Goal: Task Accomplishment & Management: Use online tool/utility

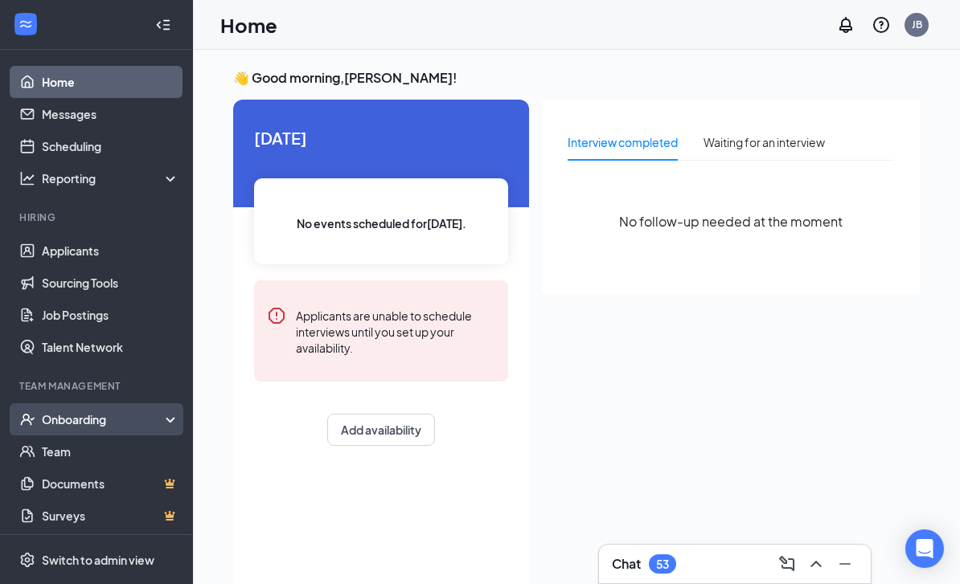
click at [70, 405] on div "Onboarding" at bounding box center [96, 419] width 193 height 32
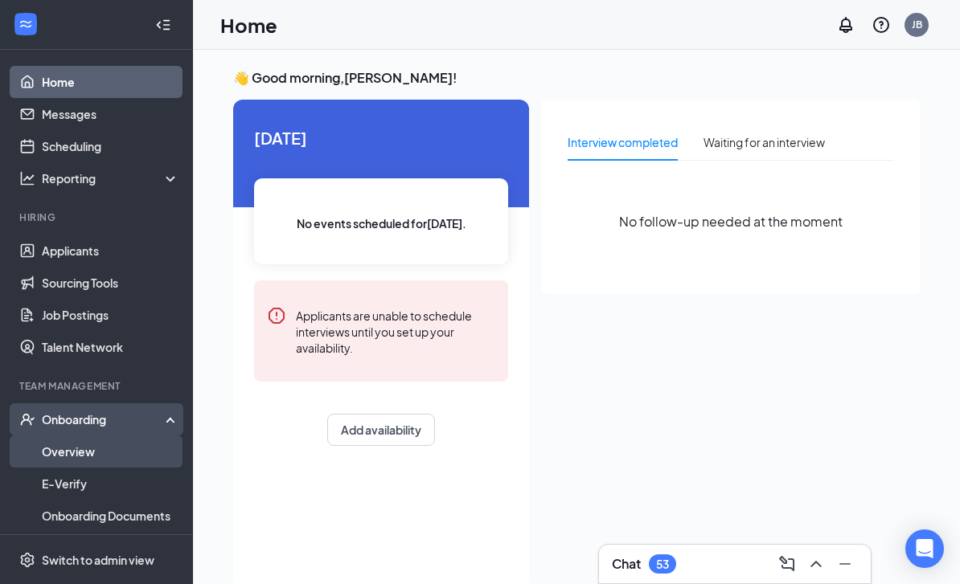
click at [73, 440] on link "Overview" at bounding box center [110, 452] width 137 height 32
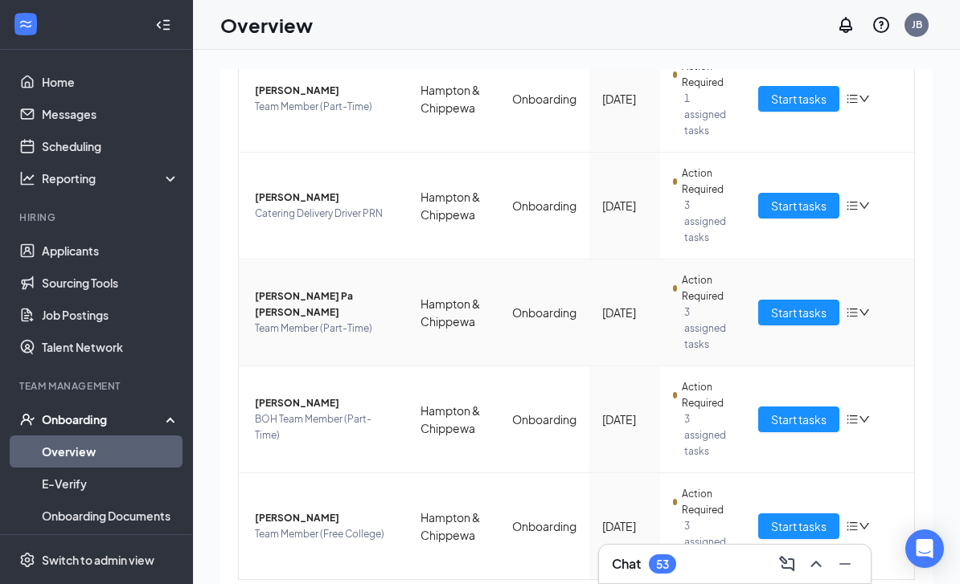
scroll to position [9, 0]
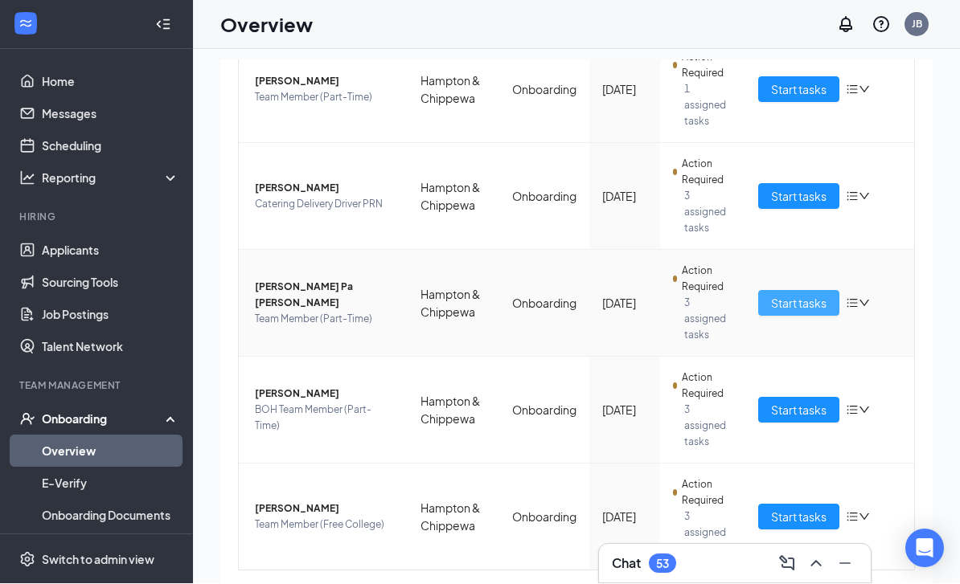
click at [794, 305] on span "Start tasks" at bounding box center [798, 304] width 55 height 18
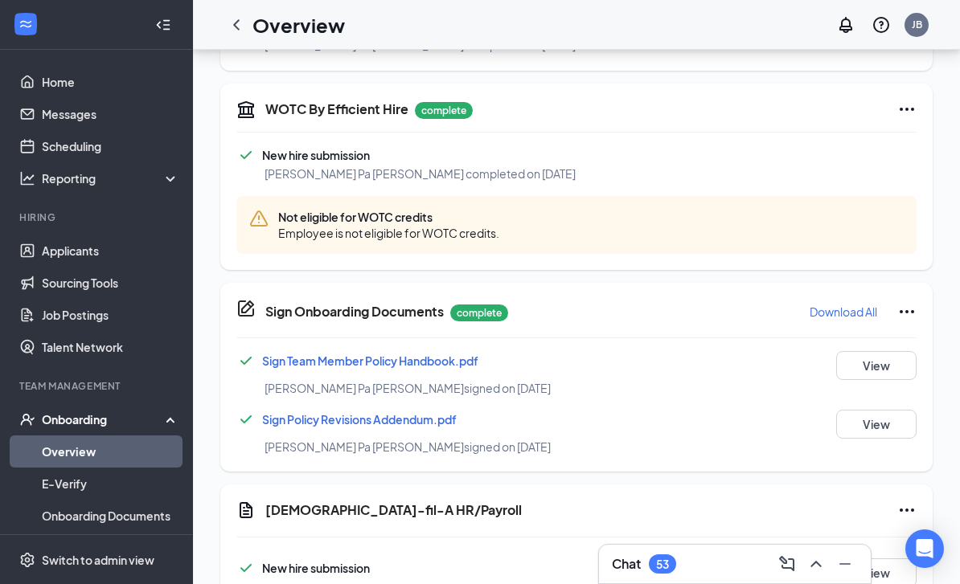
scroll to position [1152, 0]
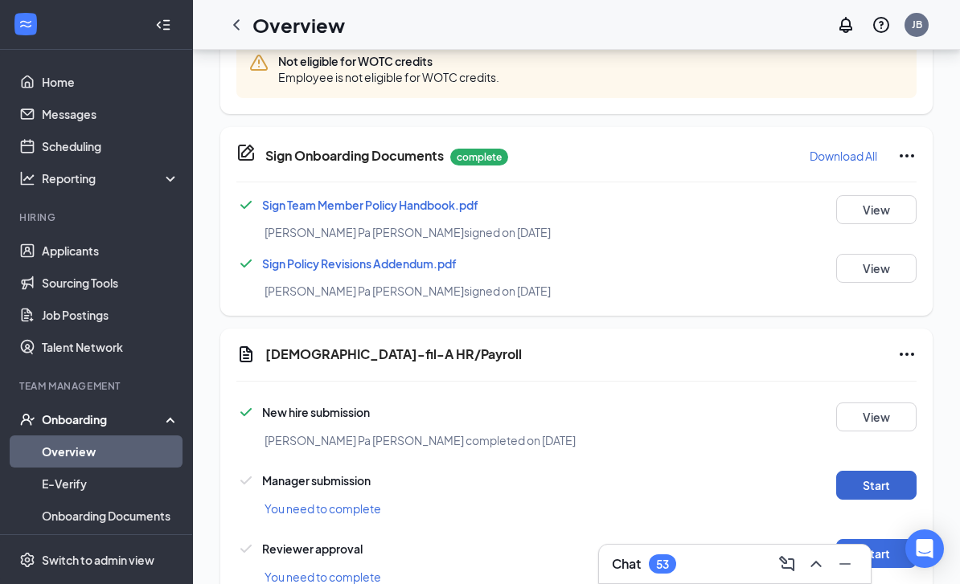
click at [898, 484] on button "Start" at bounding box center [876, 485] width 80 height 29
click at [879, 547] on button "Start" at bounding box center [876, 553] width 80 height 29
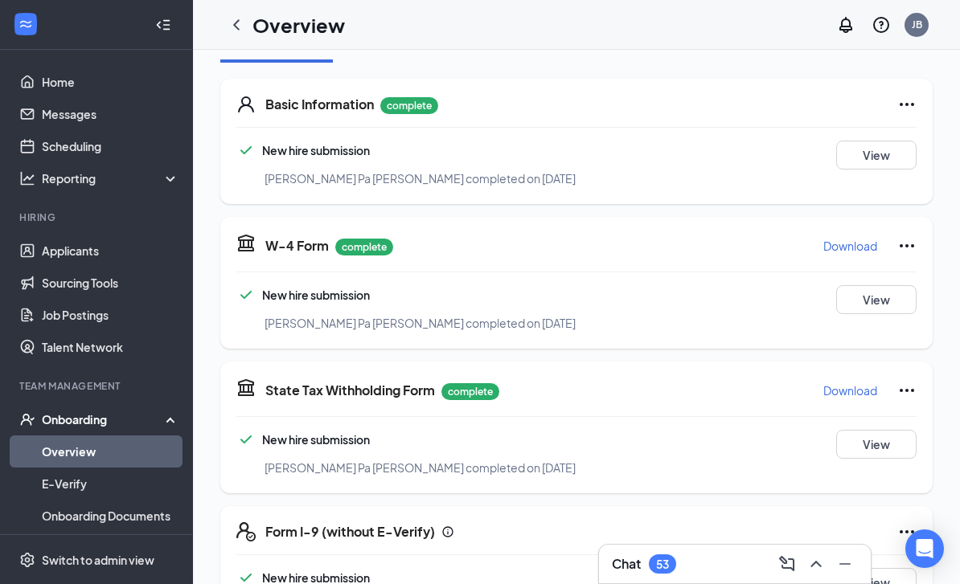
scroll to position [0, 0]
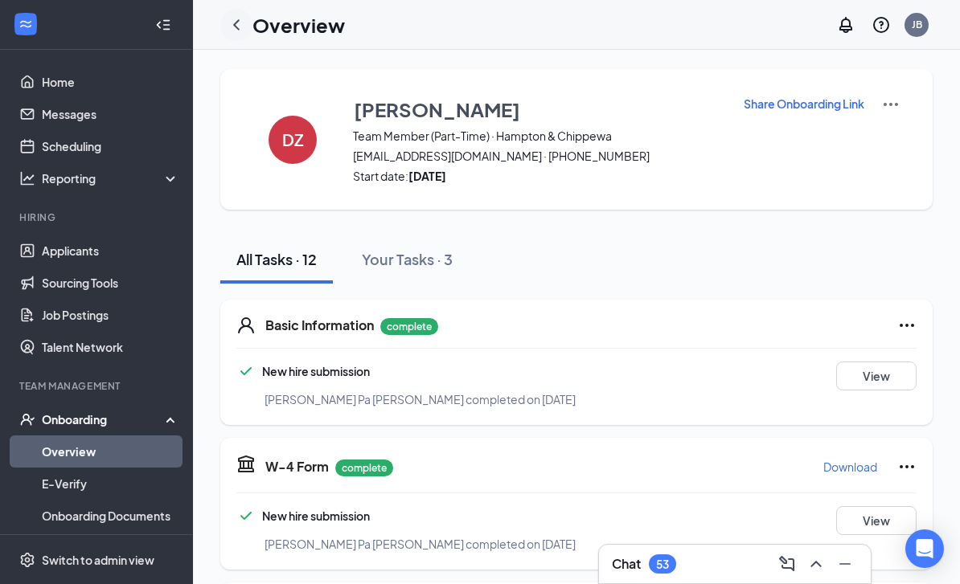
click at [239, 25] on icon "ChevronLeft" at bounding box center [236, 24] width 19 height 19
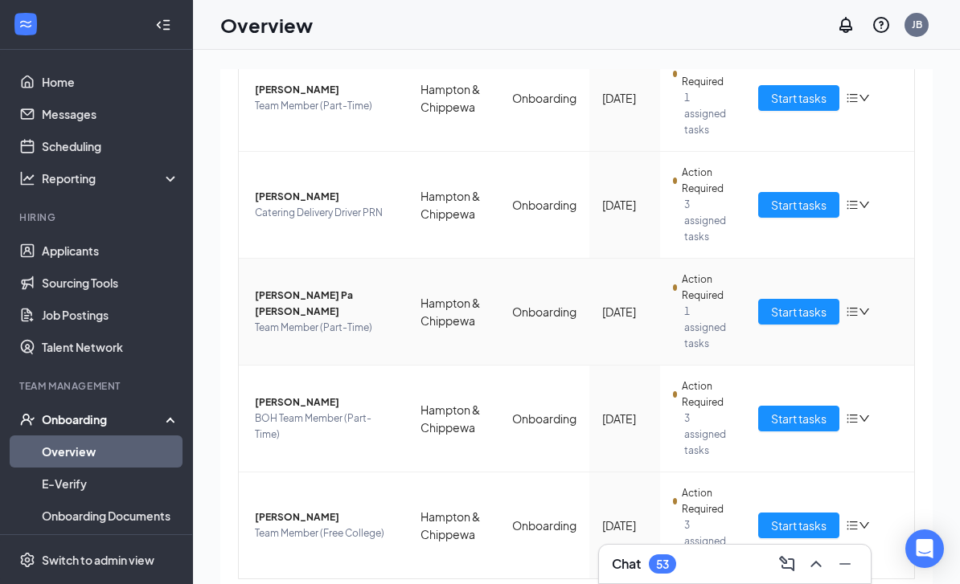
scroll to position [457, 0]
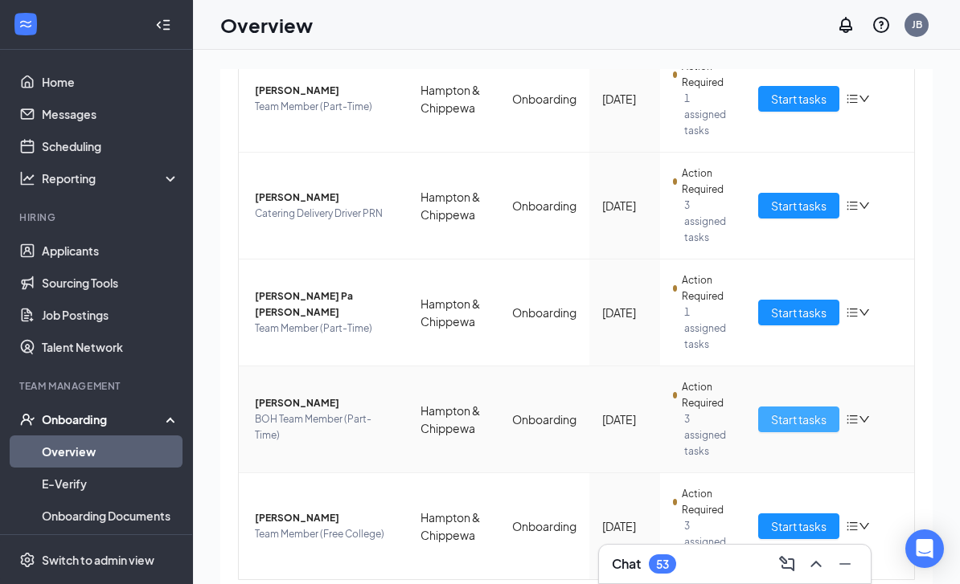
click at [785, 420] on span "Start tasks" at bounding box center [798, 420] width 55 height 18
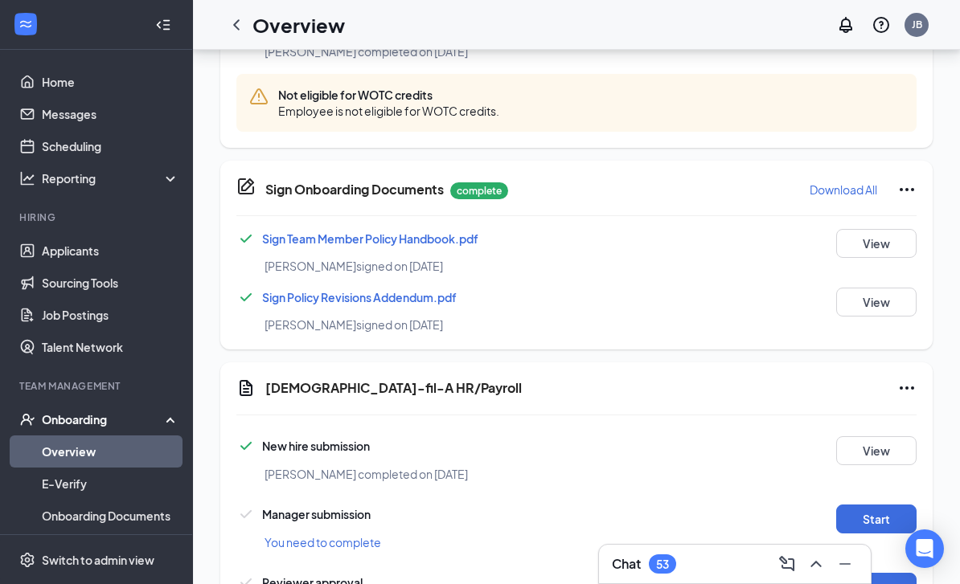
scroll to position [1152, 0]
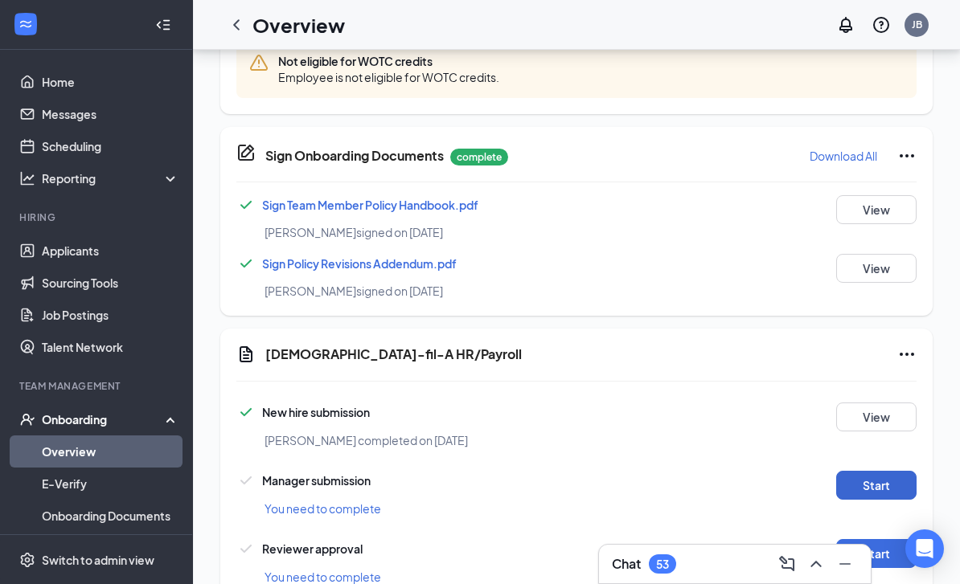
click at [886, 479] on button "Start" at bounding box center [876, 485] width 80 height 29
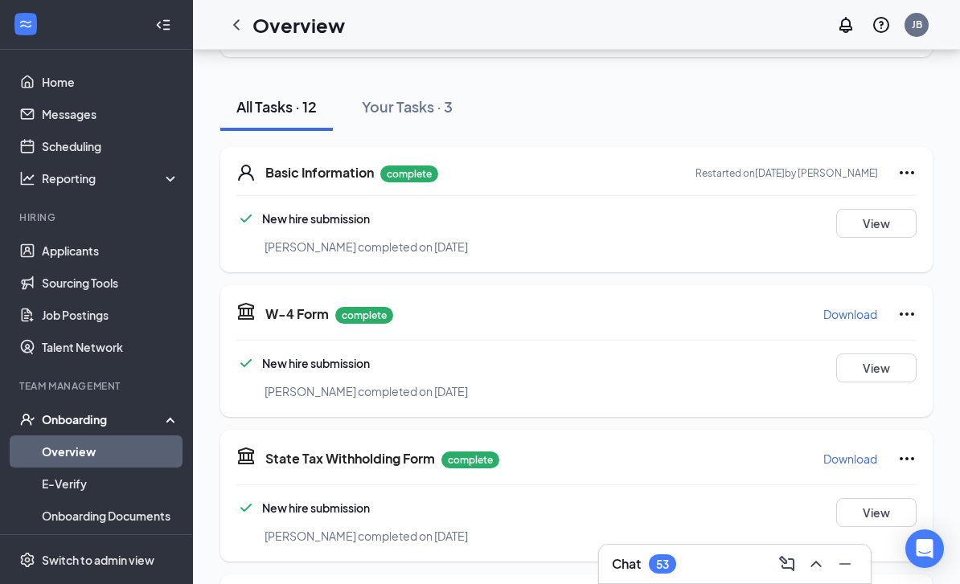
scroll to position [0, 0]
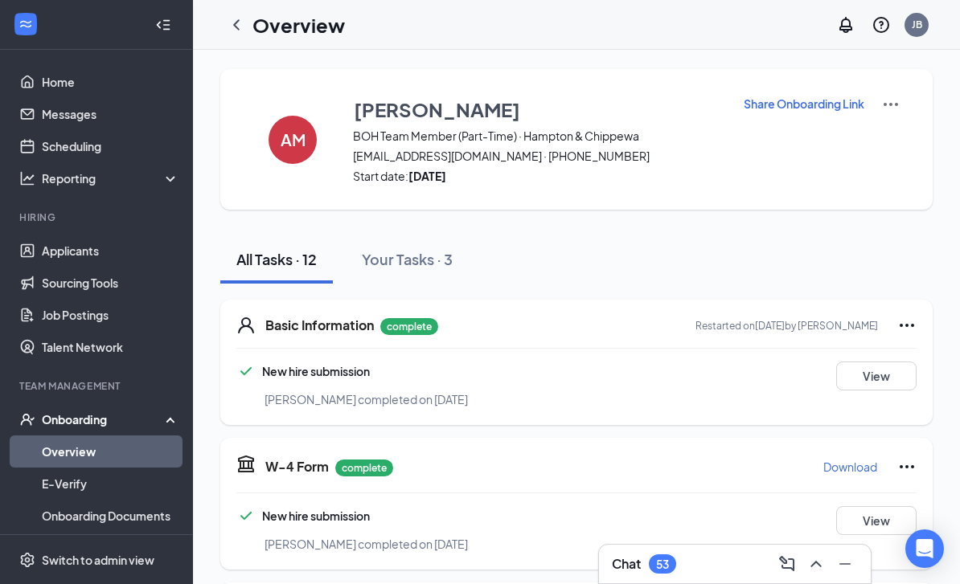
click at [240, 27] on icon "ChevronLeft" at bounding box center [236, 24] width 19 height 19
